Goal: Information Seeking & Learning: Check status

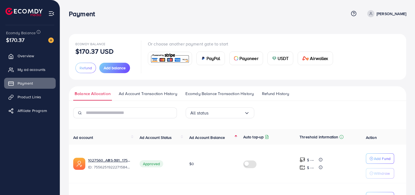
scroll to position [50, 0]
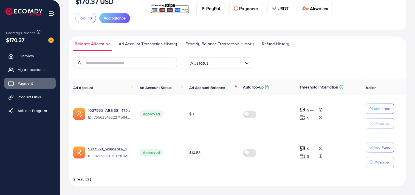
click at [217, 89] on span "Ad Account Balance" at bounding box center [207, 87] width 36 height 5
click at [208, 82] on th "Ad Account Balance" at bounding box center [212, 86] width 54 height 15
click at [204, 80] on th "Ad Account Balance" at bounding box center [212, 86] width 54 height 15
click at [203, 93] on th "Ad Account Balance" at bounding box center [212, 86] width 54 height 15
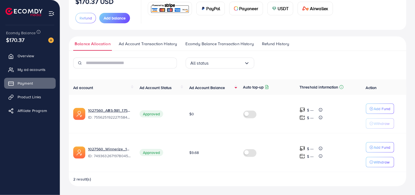
click at [205, 90] on span "Ad Account Balance" at bounding box center [207, 87] width 36 height 5
click at [217, 86] on span "Ad Account Balance" at bounding box center [207, 87] width 36 height 5
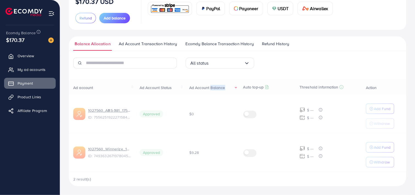
click at [217, 86] on div "Ad account Ad Account Status Ad Account Balance Auto top-up Threshold informati…" at bounding box center [237, 132] width 337 height 107
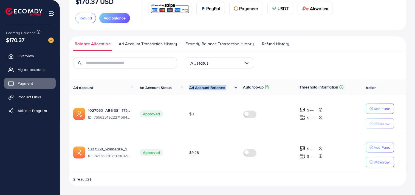
click at [217, 86] on span "Ad Account Balance" at bounding box center [207, 87] width 36 height 5
click at [217, 86] on div "Ad account Ad Account Status Ad Account Balance Auto top-up Threshold informati…" at bounding box center [237, 132] width 337 height 107
click at [217, 170] on td "$9.28" at bounding box center [212, 152] width 54 height 39
click at [211, 89] on span "Ad Account Balance" at bounding box center [207, 87] width 36 height 5
click at [199, 88] on span "Ad Account Balance" at bounding box center [207, 87] width 36 height 5
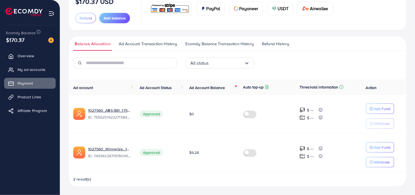
click at [212, 88] on span "Ad Account Balance" at bounding box center [207, 87] width 36 height 5
click at [197, 86] on span "Ad Account Balance" at bounding box center [207, 87] width 36 height 5
click at [198, 86] on span "Ad Account Balance" at bounding box center [207, 87] width 36 height 5
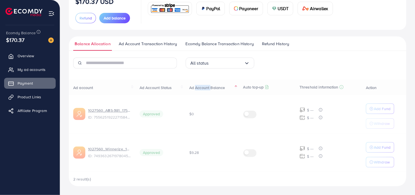
click at [198, 86] on div "Ad account Ad Account Status Ad Account Balance Auto top-up Threshold informati…" at bounding box center [237, 132] width 337 height 107
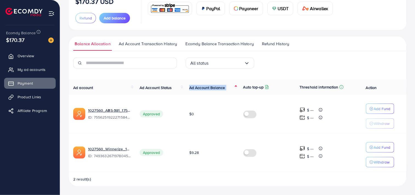
click at [198, 86] on span "Ad Account Balance" at bounding box center [207, 87] width 36 height 5
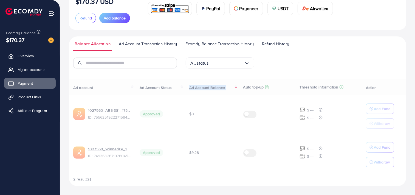
click at [198, 86] on div "Ad account Ad Account Status Ad Account Balance Auto top-up Threshold informati…" at bounding box center [237, 132] width 337 height 107
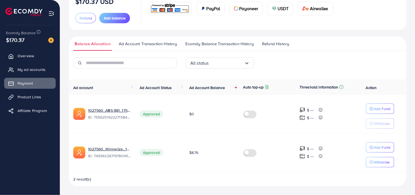
click at [225, 167] on td "$8.76" at bounding box center [212, 152] width 54 height 39
click at [199, 89] on span "Ad Account Balance" at bounding box center [207, 87] width 36 height 5
click at [199, 89] on div "Ad account Ad Account Status Ad Account Balance Auto top-up Threshold informati…" at bounding box center [237, 132] width 337 height 107
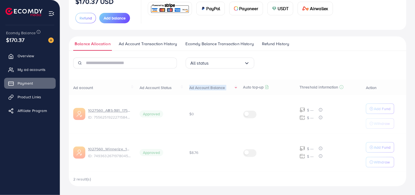
click at [199, 89] on div "Ad account Ad Account Status Ad Account Balance Auto top-up Threshold informati…" at bounding box center [237, 132] width 337 height 107
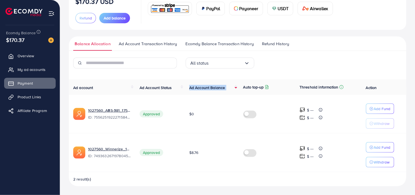
click at [218, 87] on span "Ad Account Balance" at bounding box center [207, 87] width 36 height 5
click at [207, 194] on div "Ecomdy Balance $170.37 USD Refund Add balance Or choose another payment gate to…" at bounding box center [237, 72] width 355 height 245
click at [216, 83] on th "Ad Account Balance" at bounding box center [212, 86] width 54 height 15
click at [211, 86] on span "Ad Account Balance" at bounding box center [207, 87] width 36 height 5
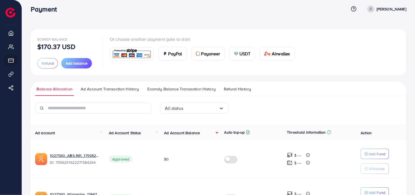
scroll to position [4, 0]
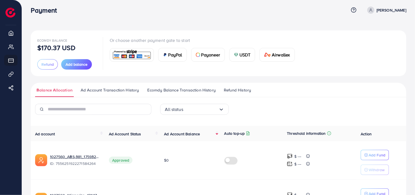
click at [170, 135] on span "Ad Account Balance" at bounding box center [182, 133] width 36 height 5
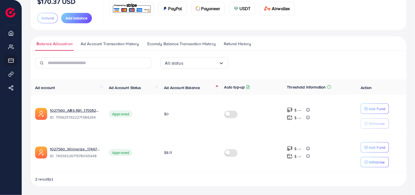
click at [174, 84] on th "Ad Account Balance" at bounding box center [190, 86] width 60 height 15
click at [175, 89] on span "Ad Account Balance" at bounding box center [182, 87] width 36 height 5
click at [187, 88] on span "Ad Account Balance" at bounding box center [182, 87] width 36 height 5
